Goal: Task Accomplishment & Management: Use online tool/utility

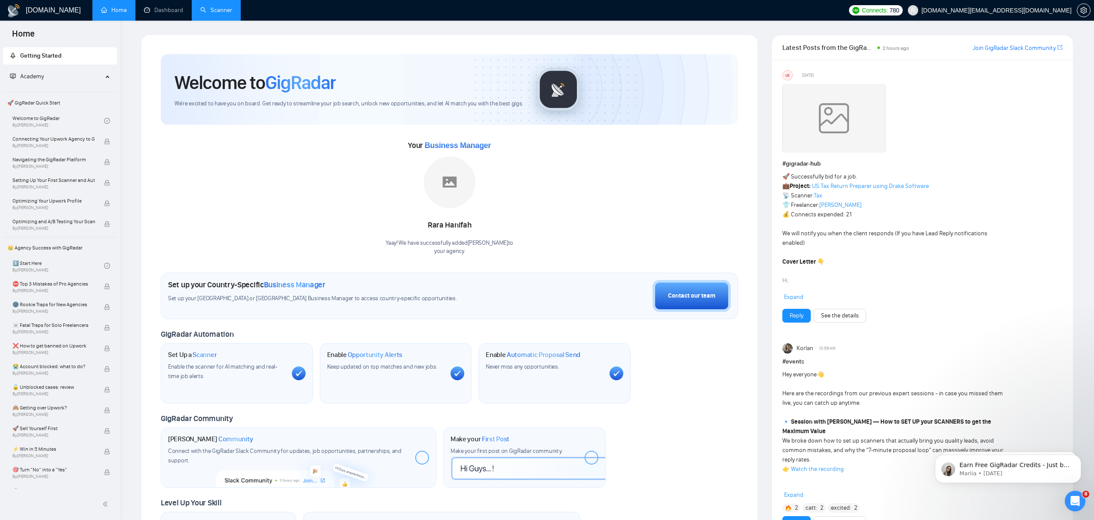
click at [209, 8] on link "Scanner" at bounding box center [216, 9] width 32 height 7
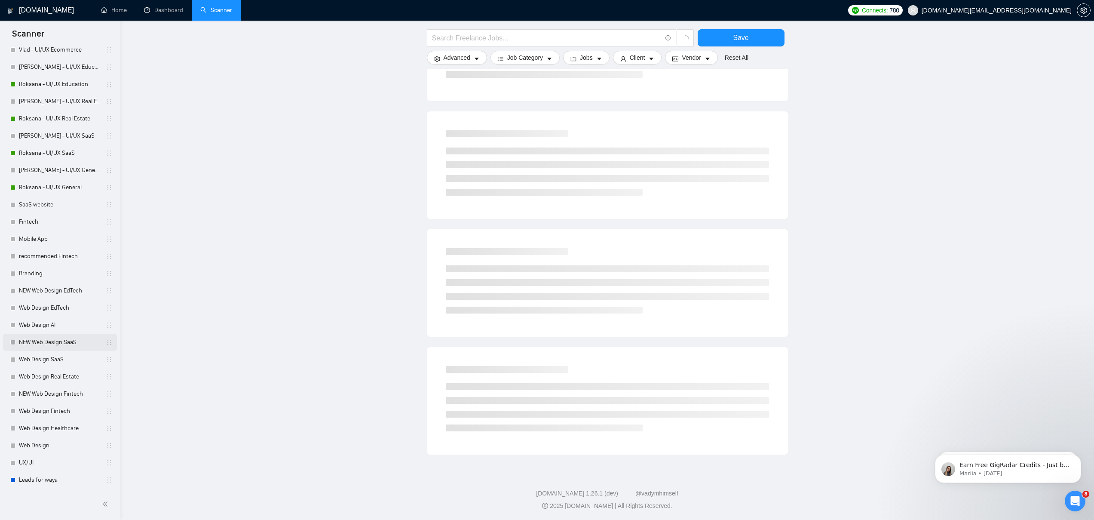
scroll to position [284, 0]
click at [69, 188] on link "Roksana - UI/UX General" at bounding box center [60, 187] width 82 height 17
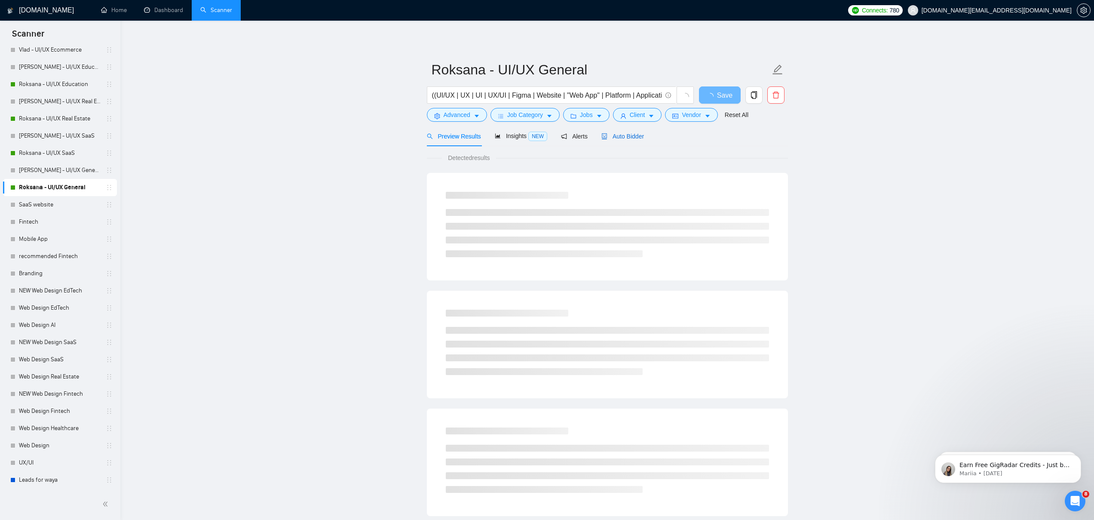
click at [622, 135] on span "Auto Bidder" at bounding box center [623, 136] width 43 height 7
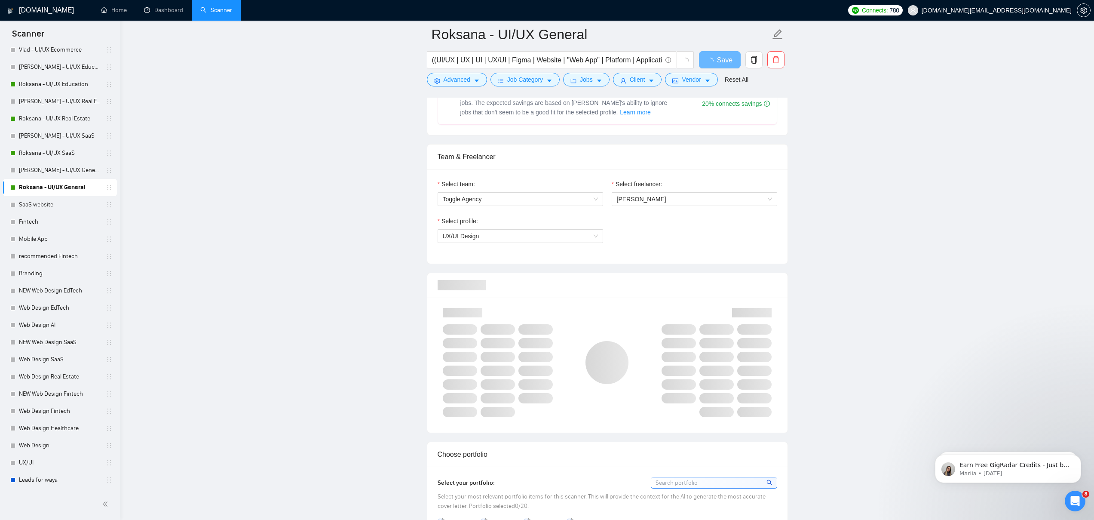
scroll to position [535, 0]
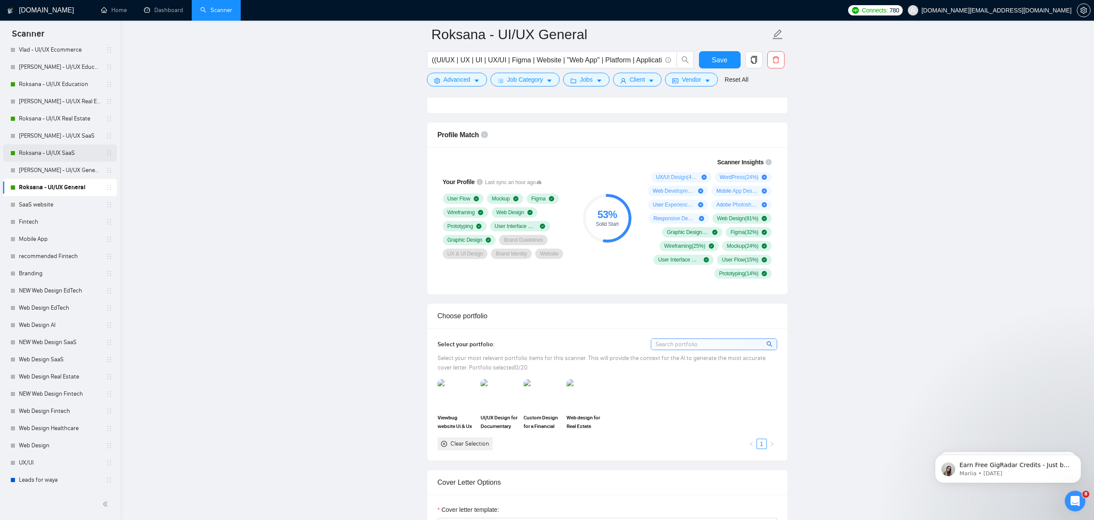
click at [47, 151] on link "Roksana - UI/UX SaaS" at bounding box center [60, 152] width 82 height 17
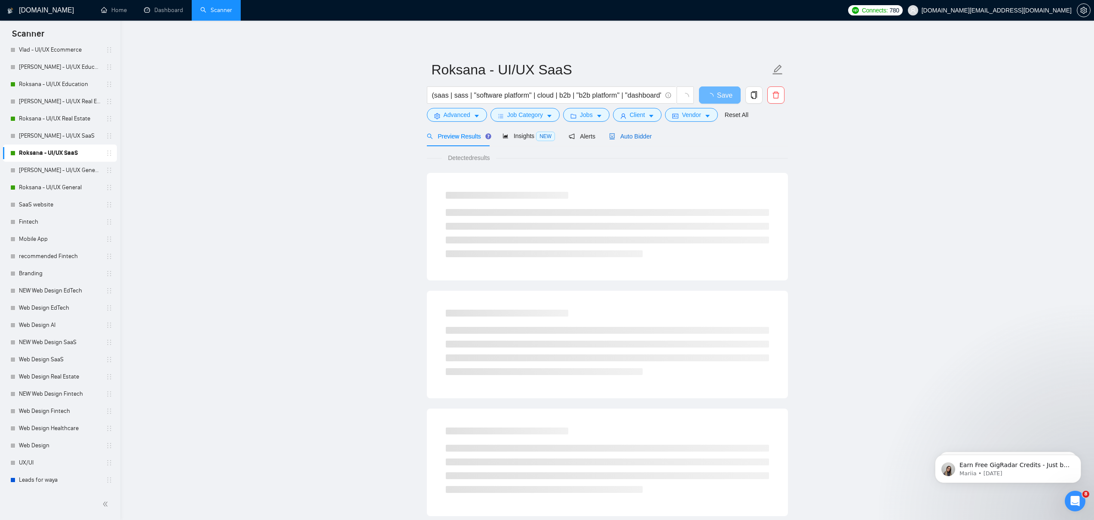
click at [648, 139] on span "Auto Bidder" at bounding box center [630, 136] width 43 height 7
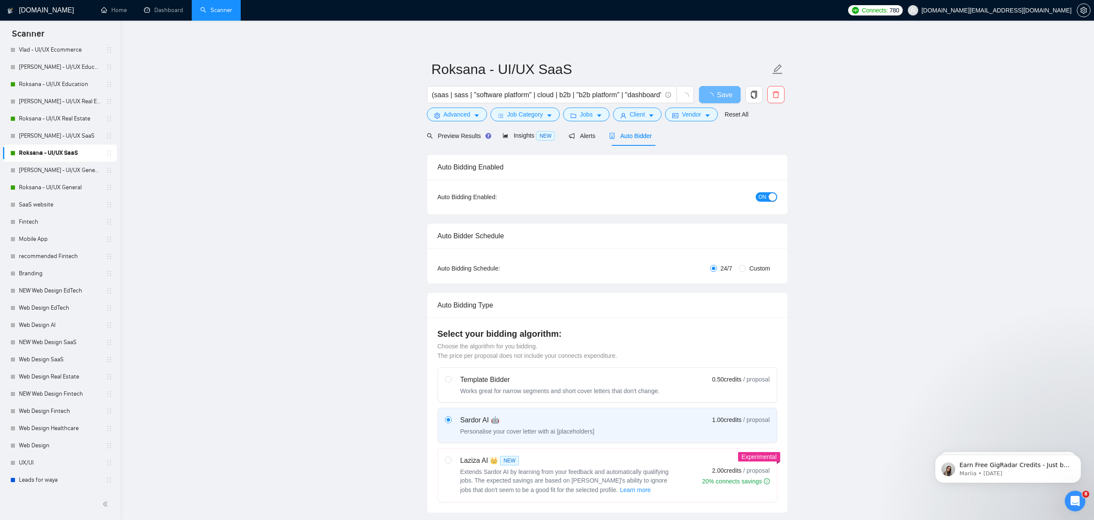
scroll to position [543, 0]
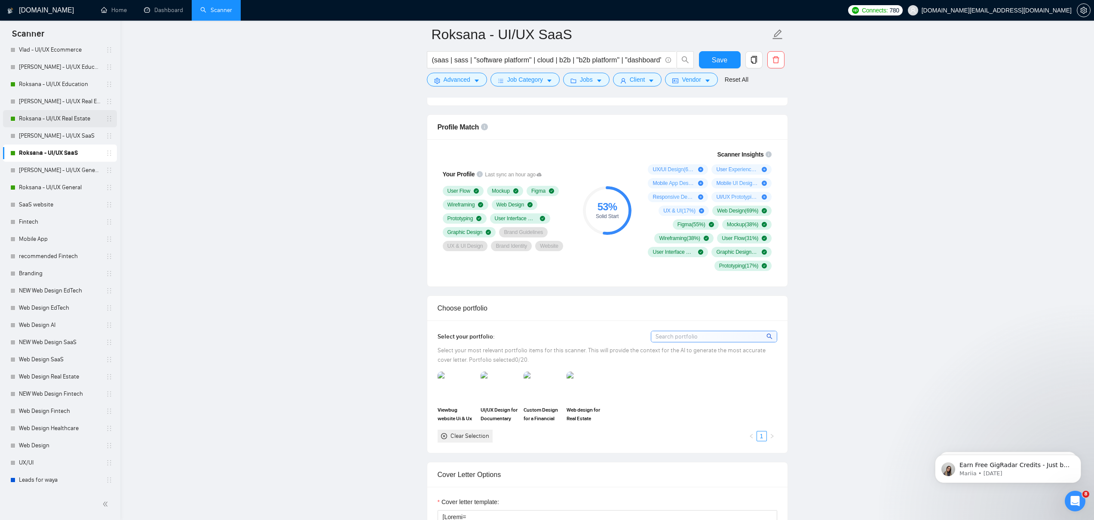
click at [57, 118] on link "Roksana - UI/UX Real Estate" at bounding box center [60, 118] width 82 height 17
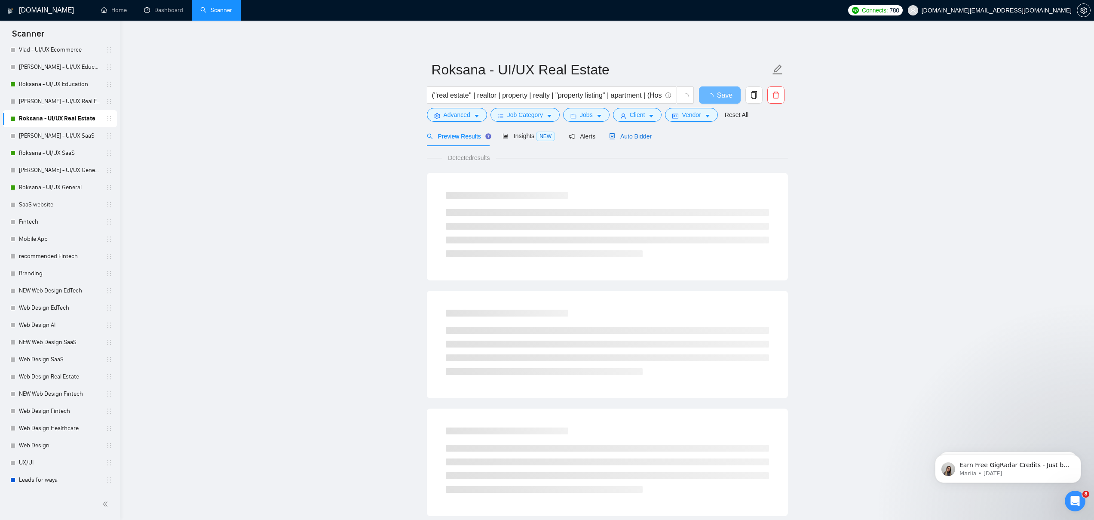
click at [638, 136] on span "Auto Bidder" at bounding box center [630, 136] width 43 height 7
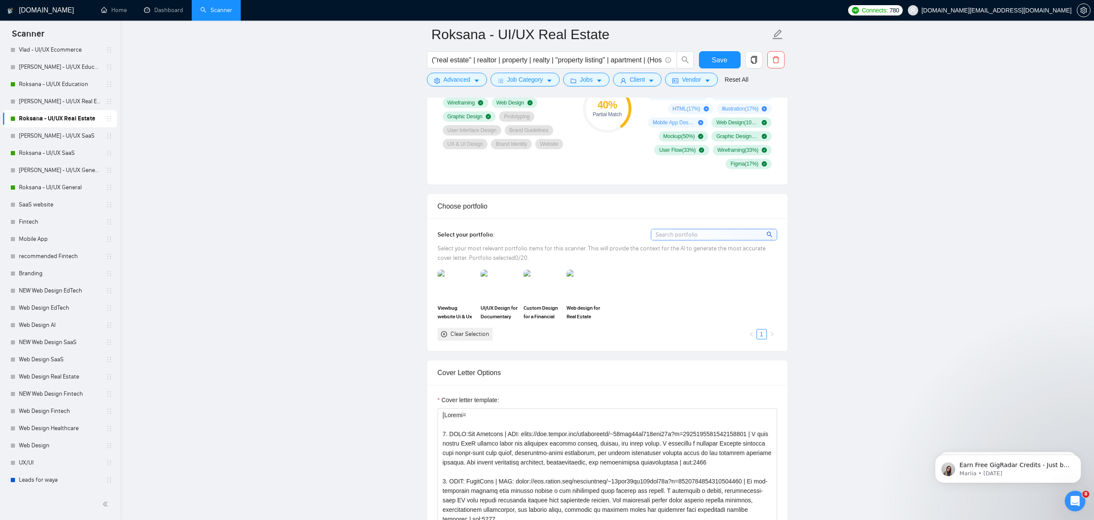
scroll to position [525, 0]
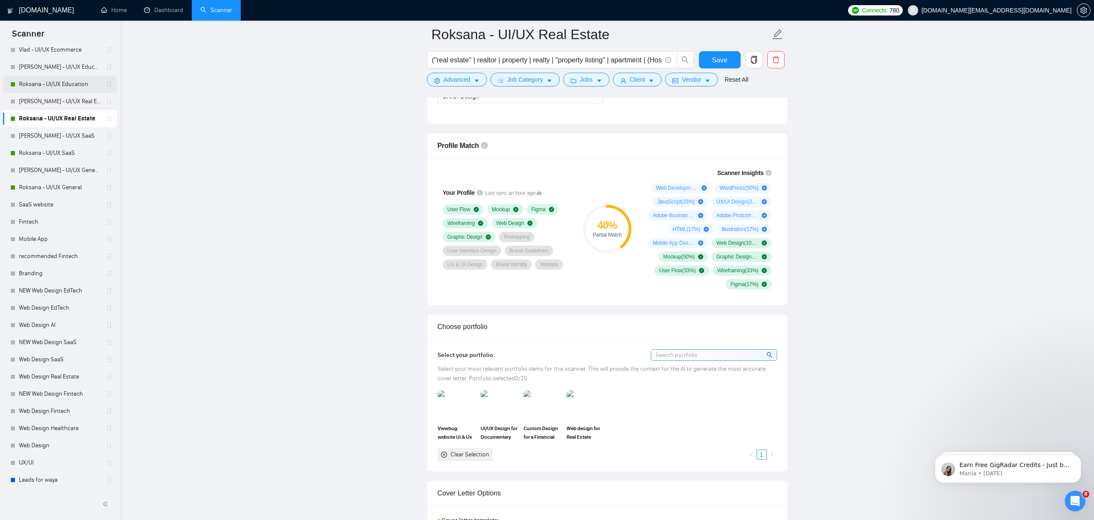
click at [52, 84] on link "Roksana - UI/UX Education" at bounding box center [60, 84] width 82 height 17
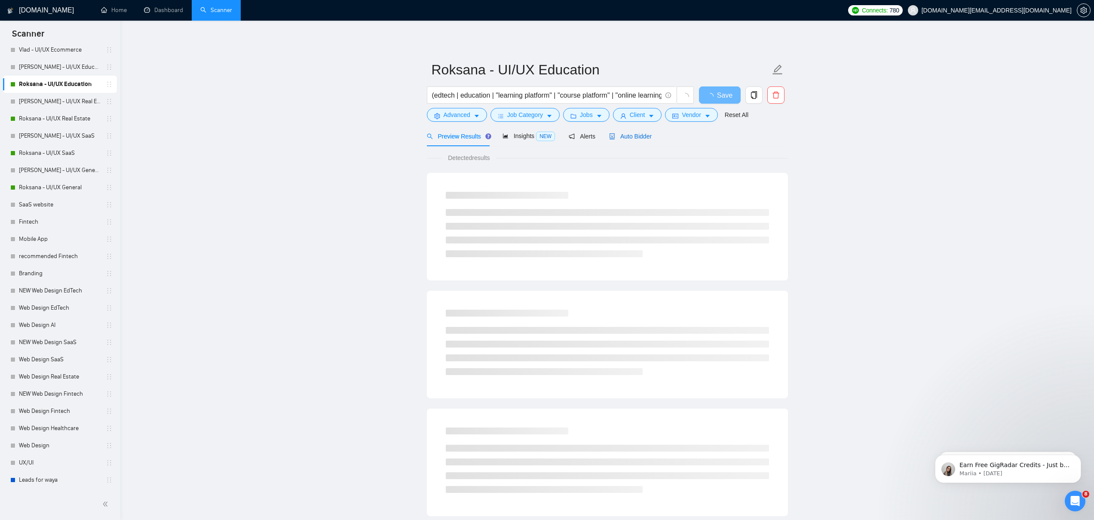
click at [645, 133] on span "Auto Bidder" at bounding box center [630, 136] width 43 height 7
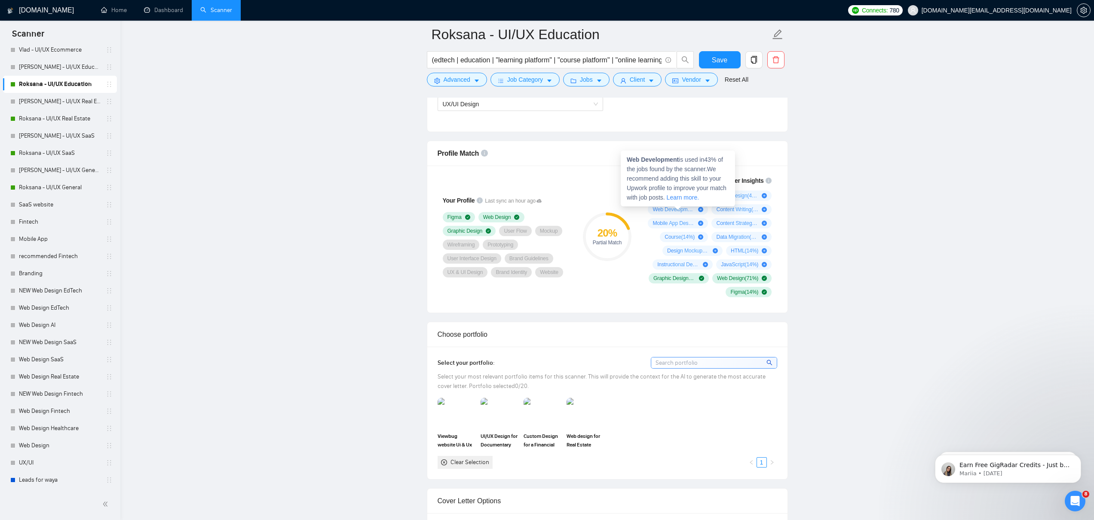
scroll to position [516, 0]
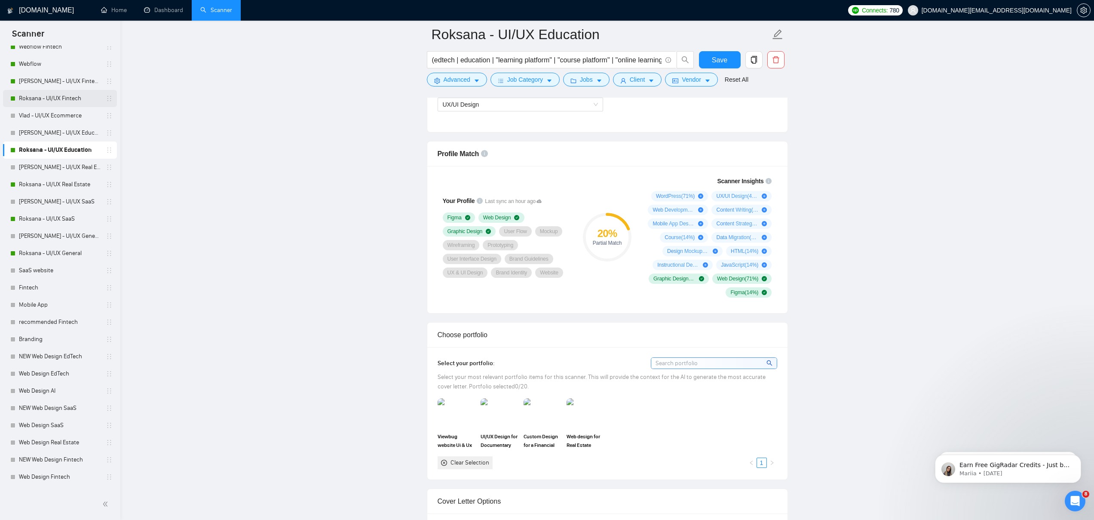
scroll to position [135, 0]
click at [49, 104] on link "Roksana - UI/UX Fintech" at bounding box center [60, 98] width 82 height 17
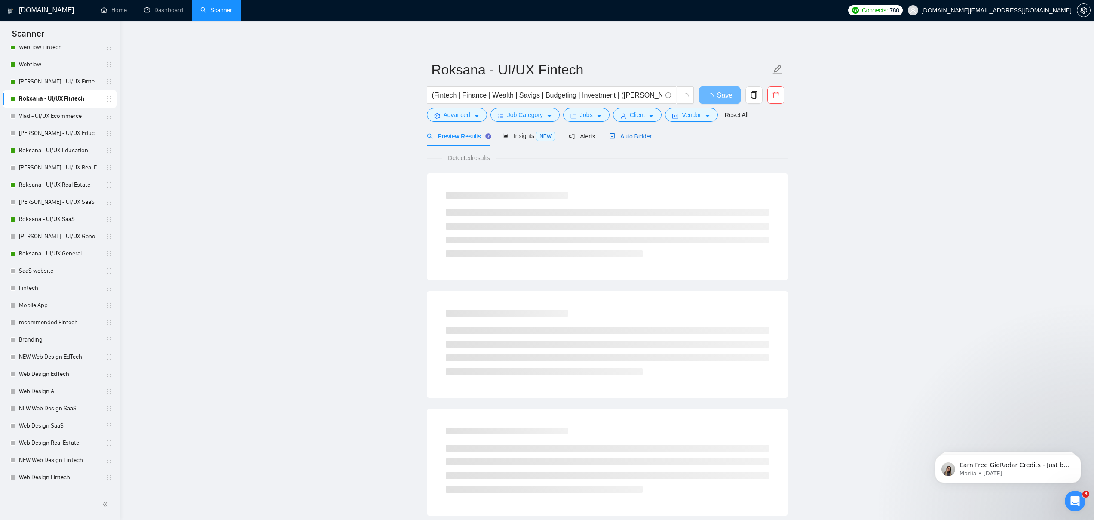
click at [634, 136] on span "Auto Bidder" at bounding box center [630, 136] width 43 height 7
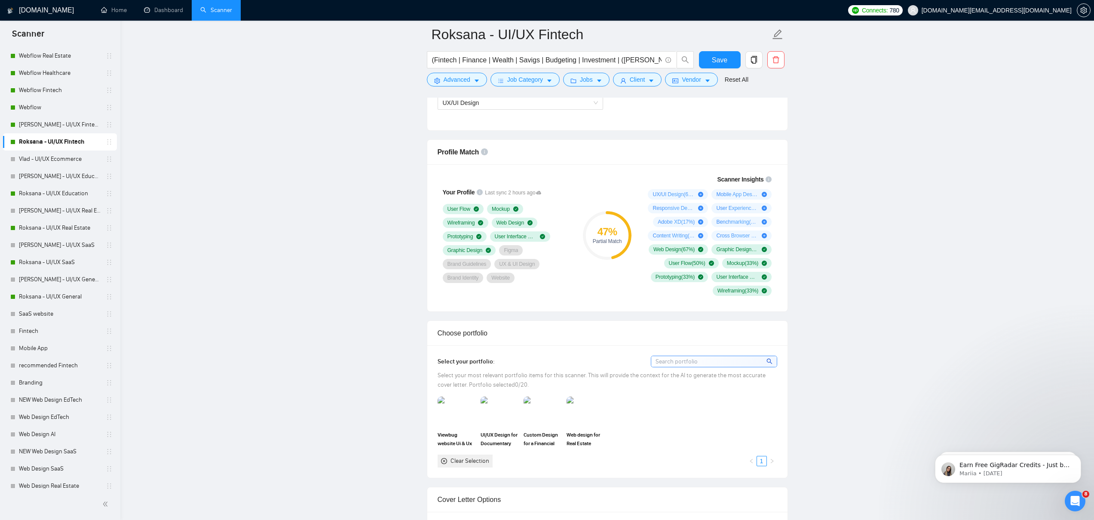
scroll to position [202, 0]
